Goal: Find specific page/section: Find specific page/section

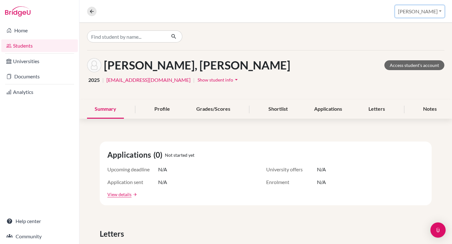
click at [421, 9] on button "[PERSON_NAME]" at bounding box center [419, 11] width 49 height 12
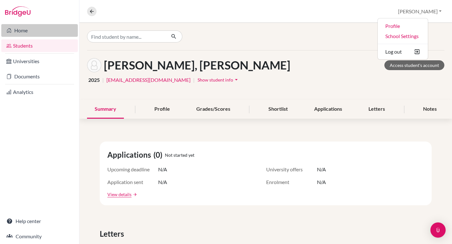
click at [33, 26] on link "Home" at bounding box center [39, 30] width 76 height 13
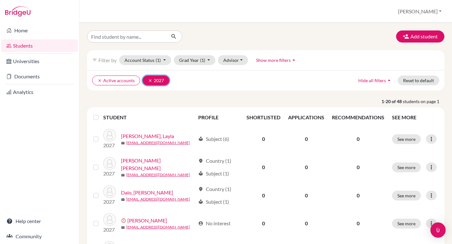
click at [148, 82] on icon "clear" at bounding box center [150, 80] width 4 height 4
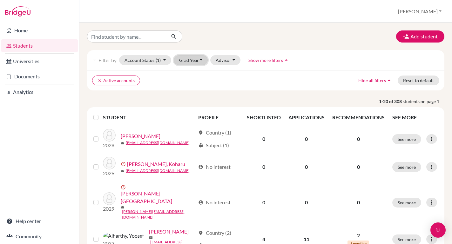
click at [195, 60] on button "Grad Year" at bounding box center [191, 60] width 34 height 10
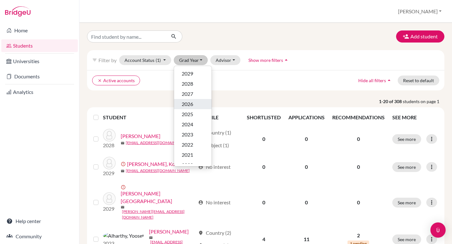
click at [188, 102] on span "2026" at bounding box center [186, 104] width 11 height 8
